Goal: Task Accomplishment & Management: Manage account settings

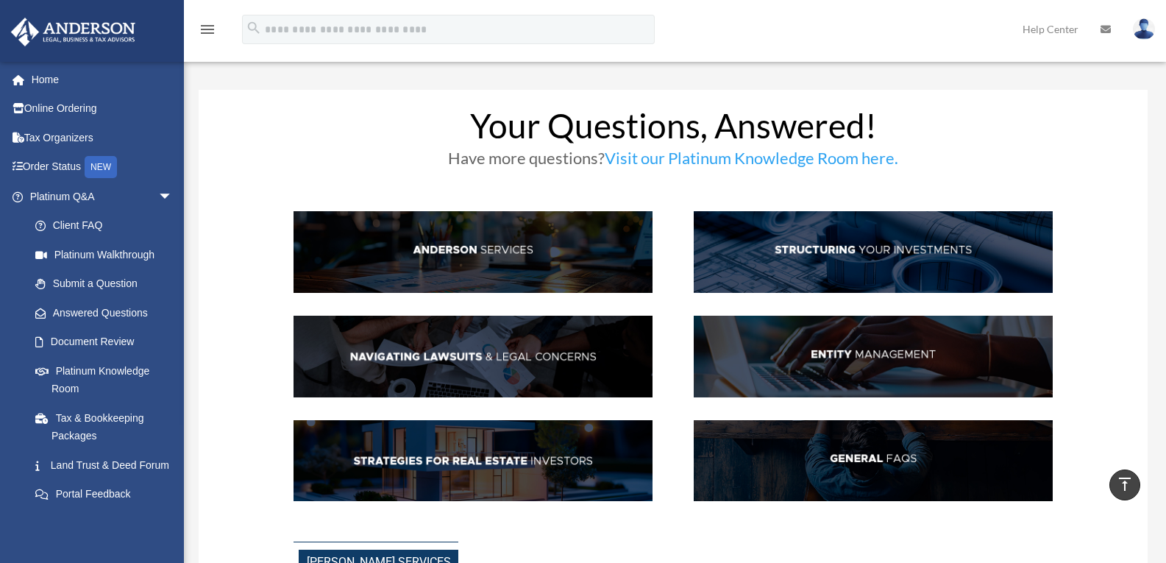
scroll to position [442, 0]
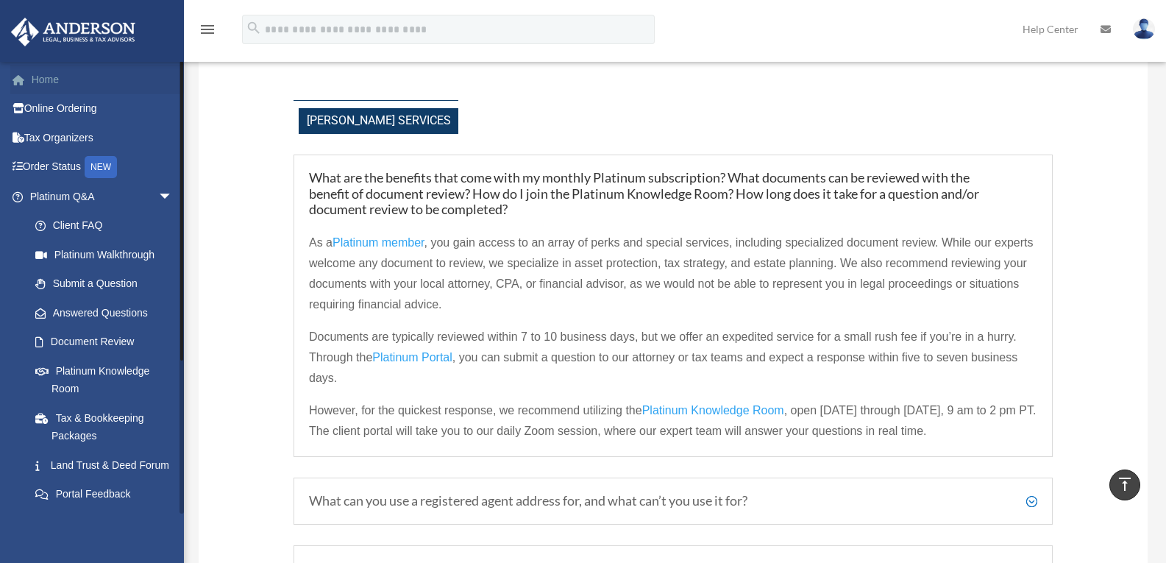
click at [48, 80] on link "Home" at bounding box center [102, 79] width 185 height 29
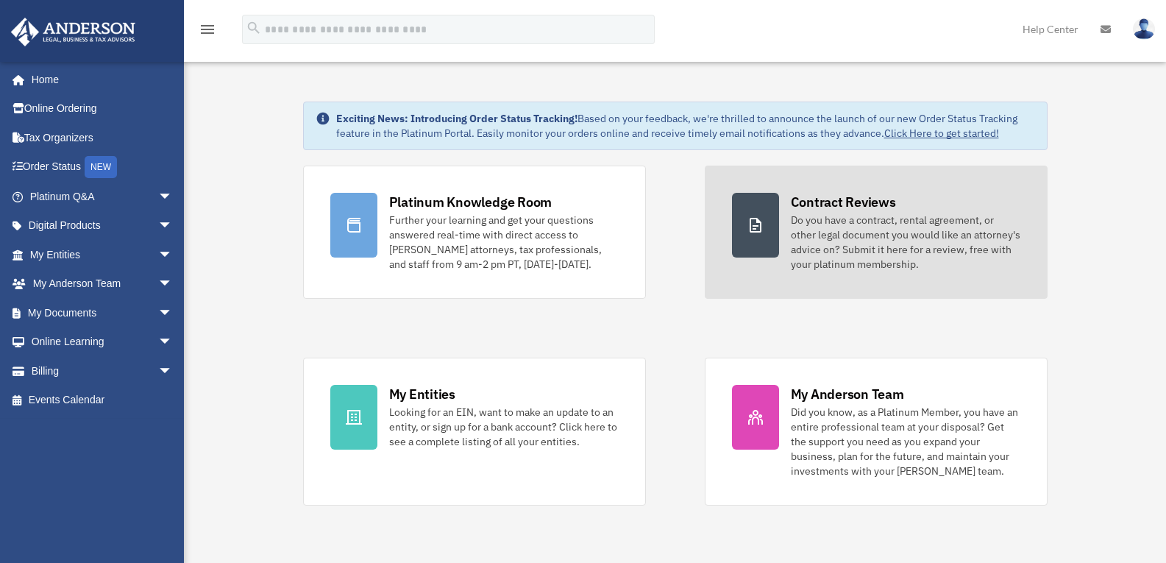
click at [1040, 288] on link "Contract Reviews Do you have a contract, rental agreement, or other legal docum…" at bounding box center [876, 232] width 343 height 133
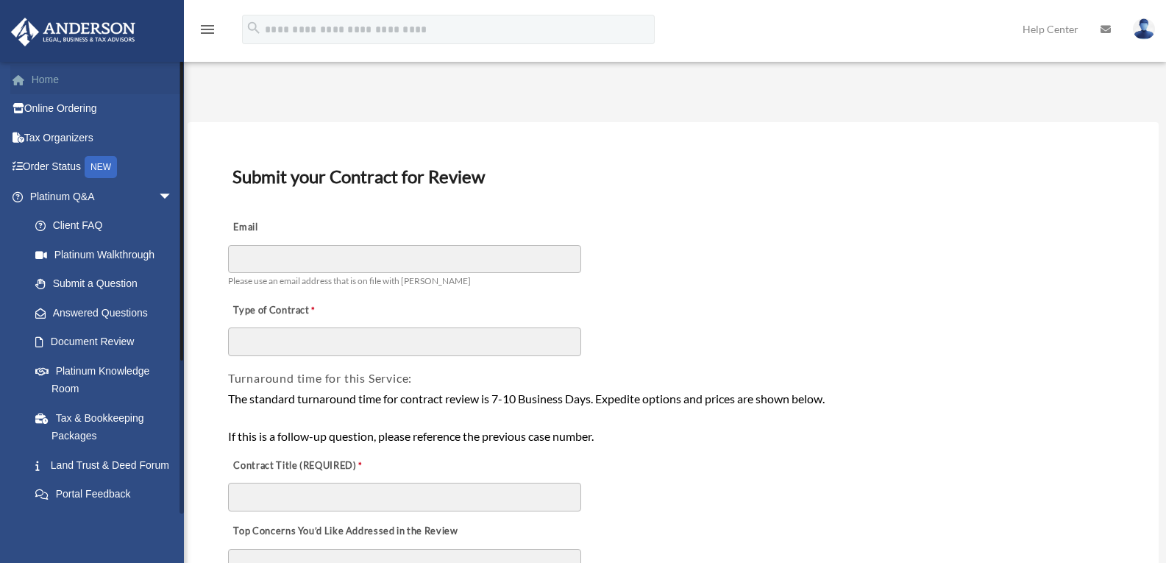
click at [47, 84] on link "Home" at bounding box center [102, 79] width 185 height 29
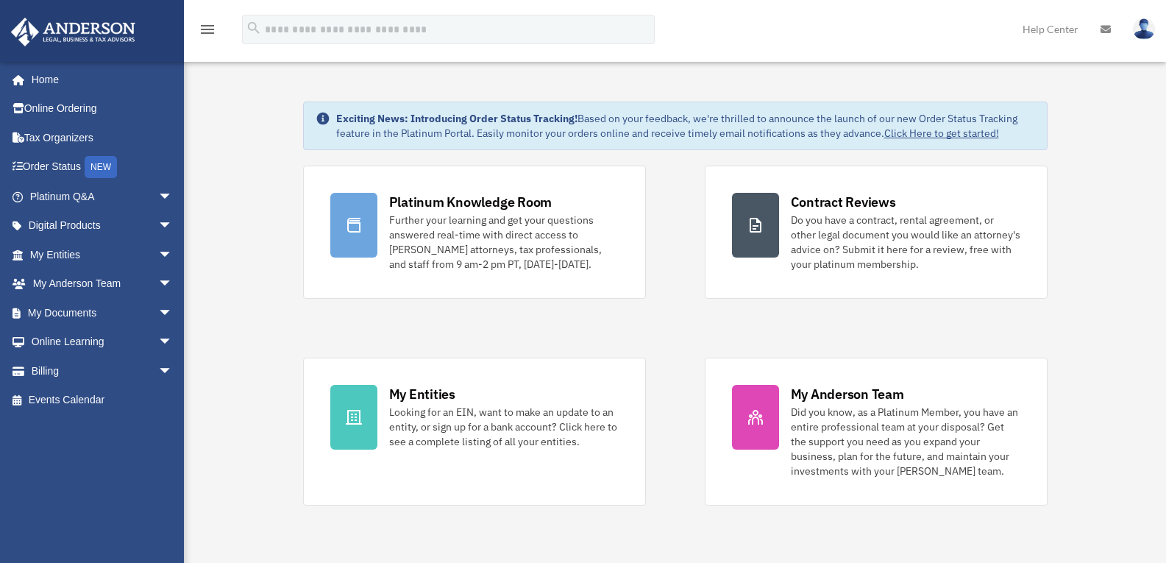
click at [1141, 24] on img at bounding box center [1144, 28] width 22 height 21
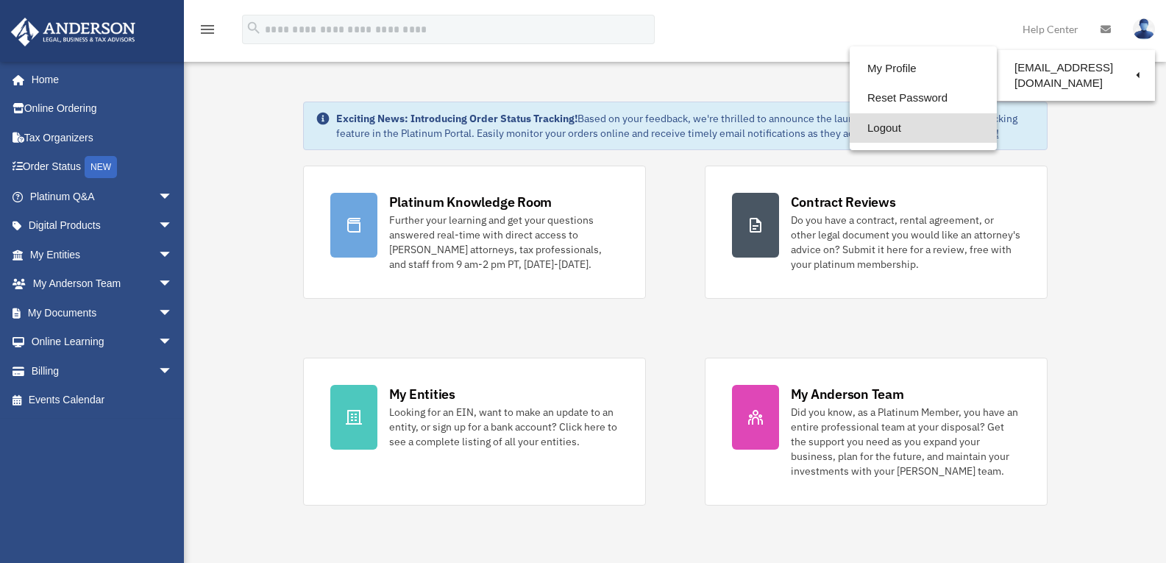
click at [876, 132] on link "Logout" at bounding box center [923, 128] width 147 height 30
